Goal: Navigation & Orientation: Find specific page/section

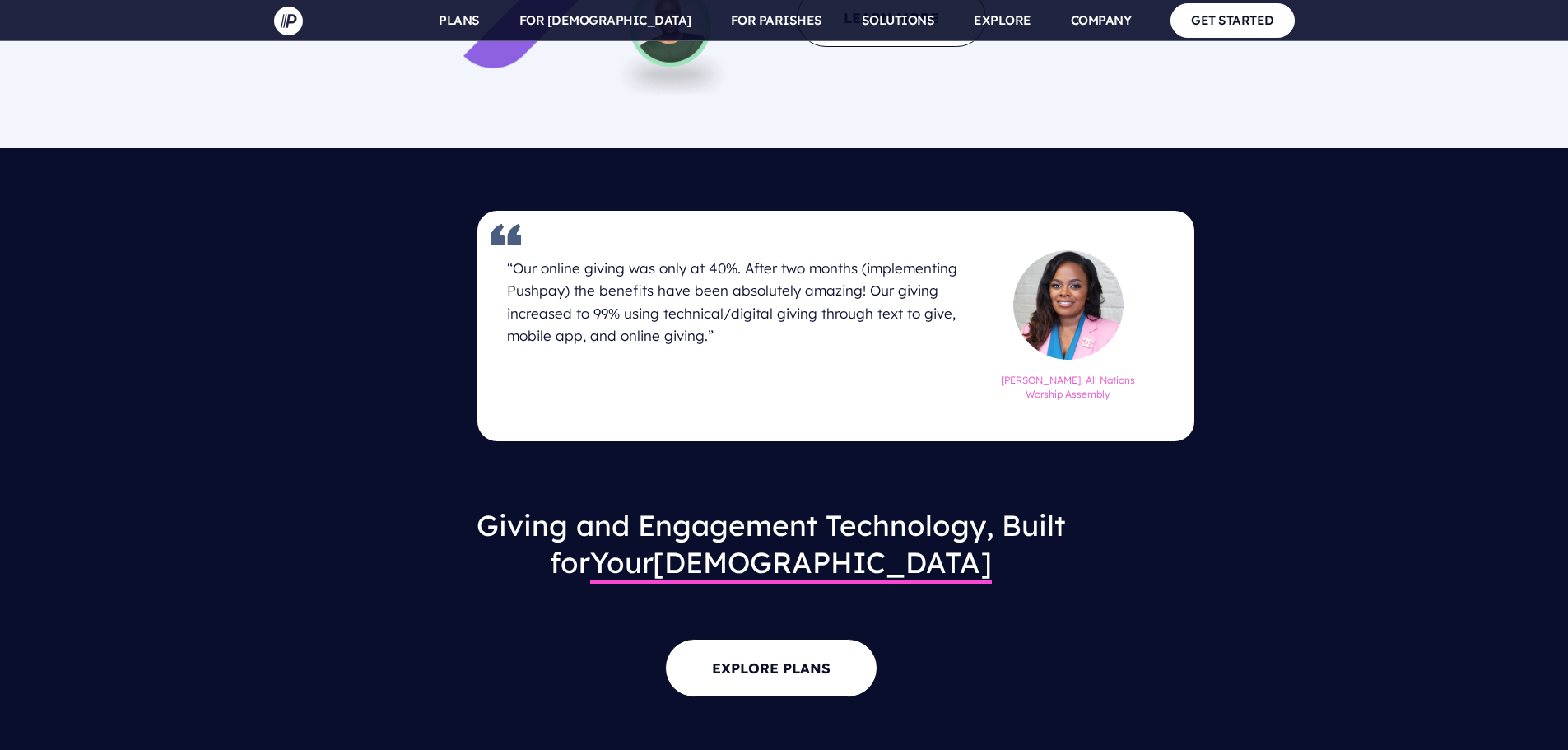
scroll to position [2090, 0]
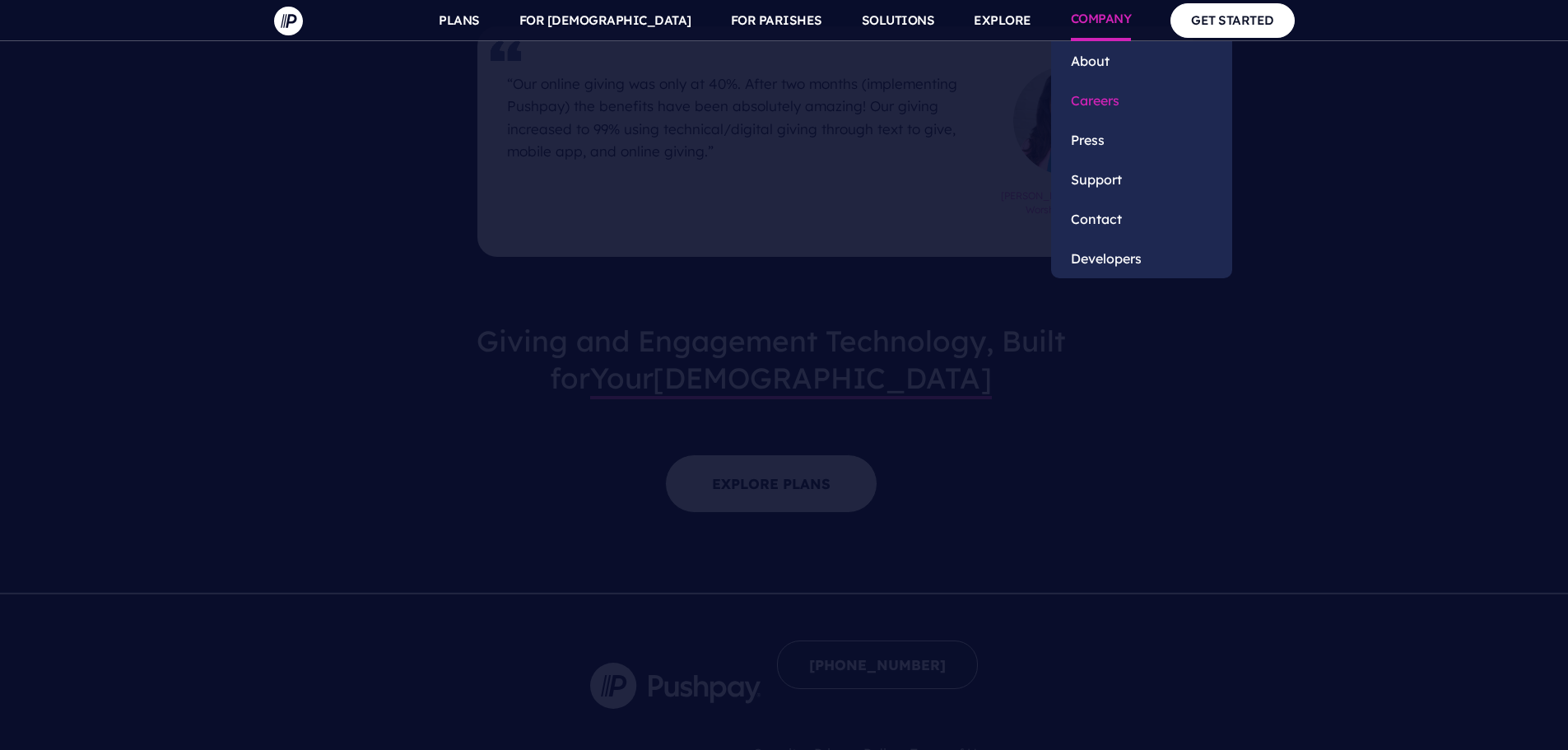
click at [1106, 94] on link "Careers" at bounding box center [1142, 100] width 181 height 40
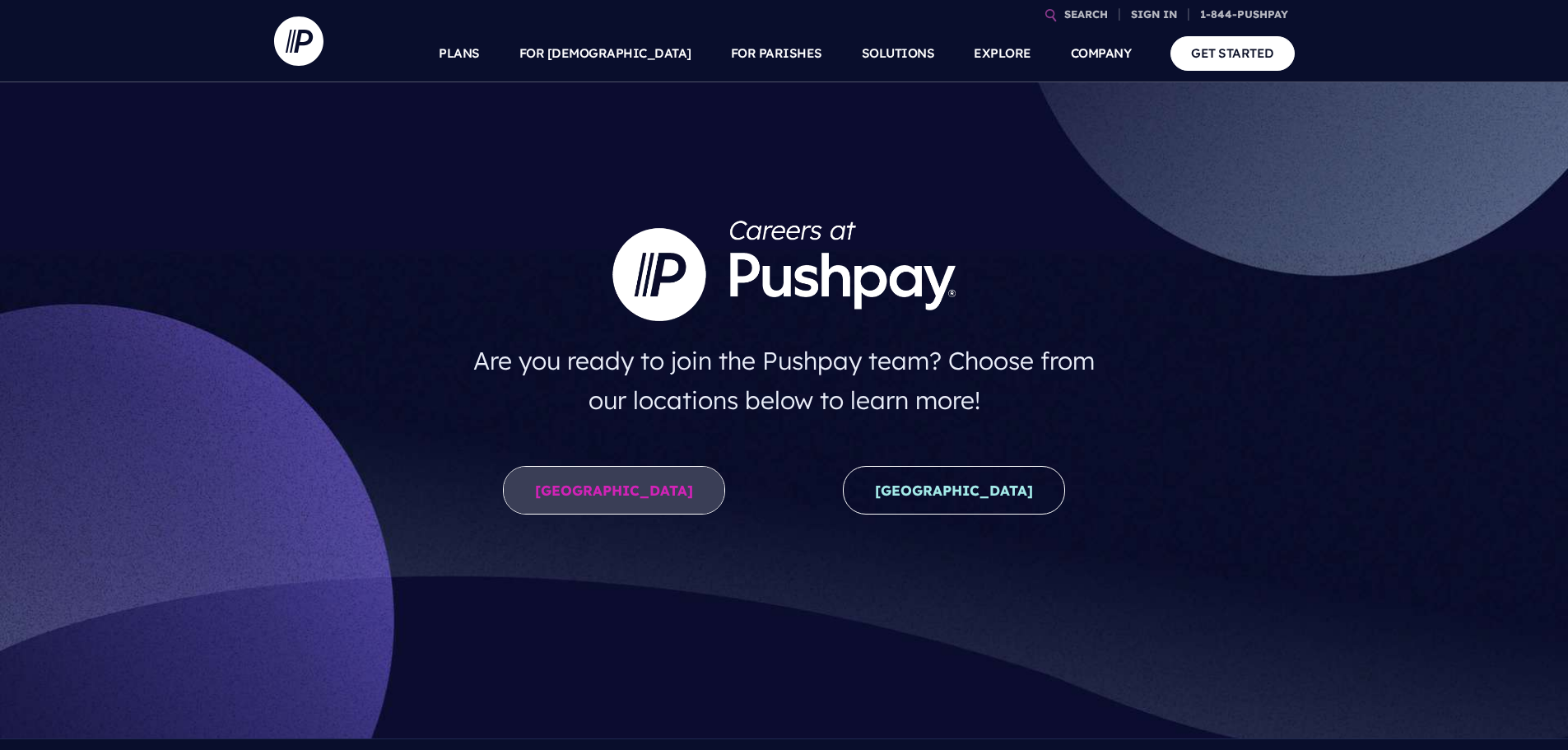
click at [600, 480] on link "[GEOGRAPHIC_DATA]" at bounding box center [614, 490] width 222 height 48
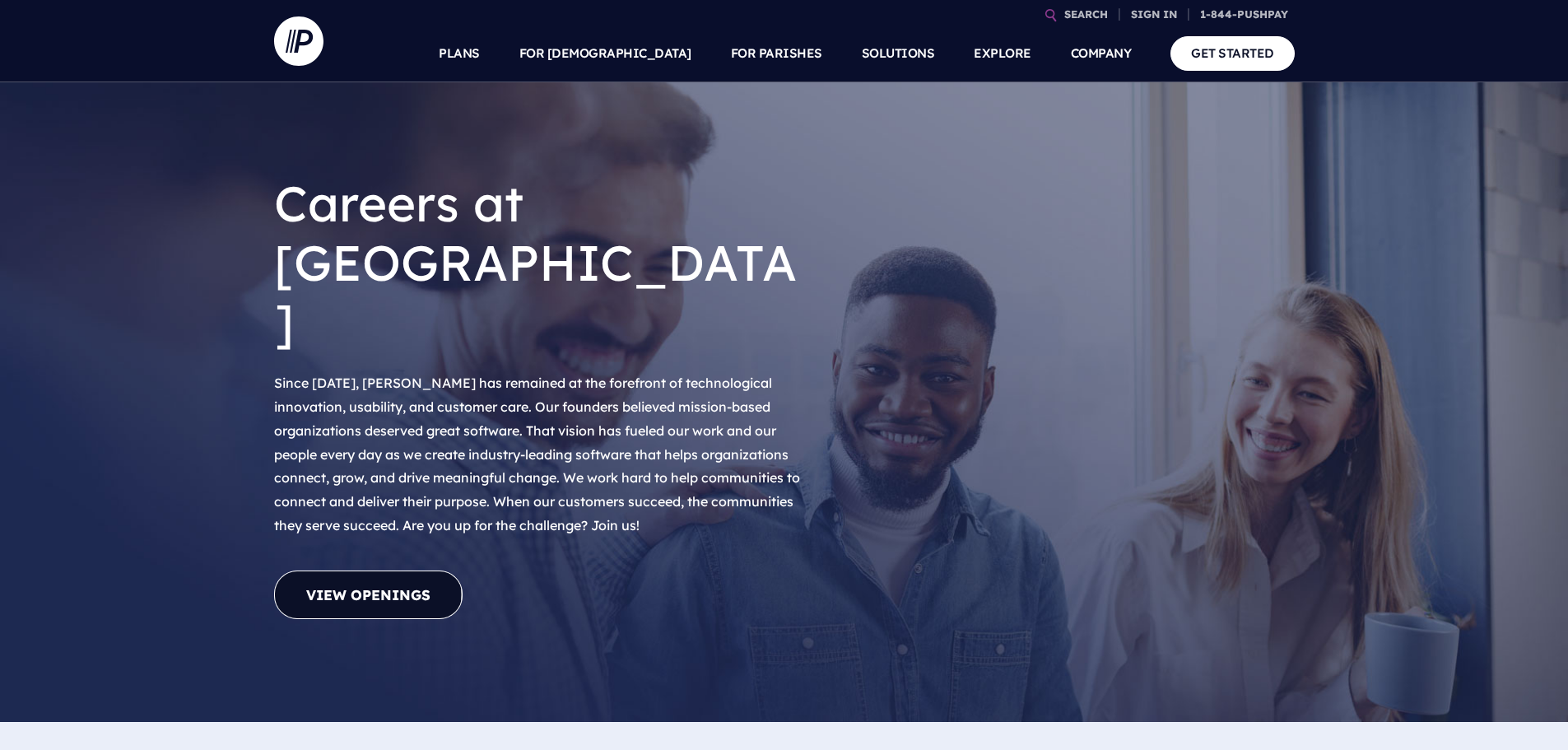
click at [433, 571] on link "View Openings" at bounding box center [368, 594] width 189 height 48
